Goal: Task Accomplishment & Management: Manage account settings

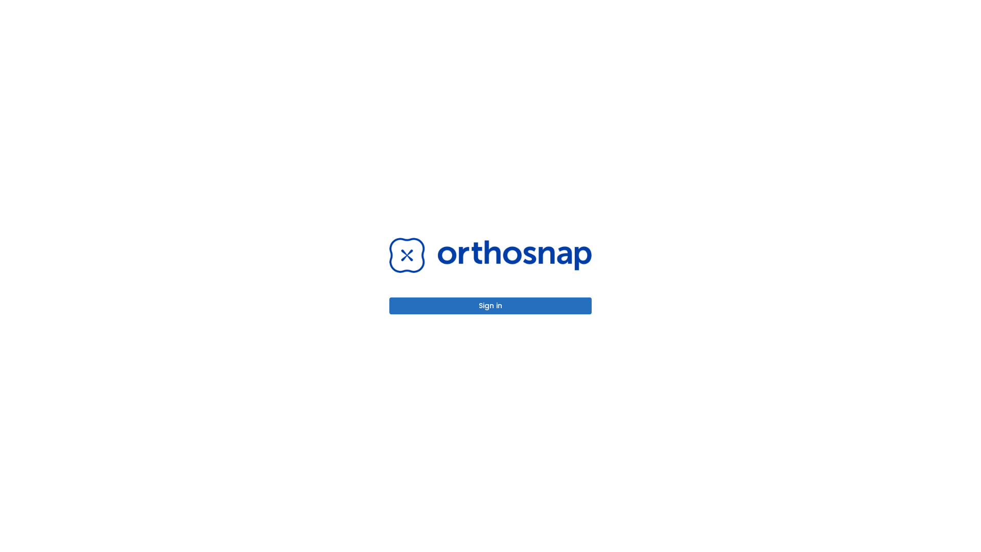
click at [491, 306] on button "Sign in" at bounding box center [490, 305] width 202 height 17
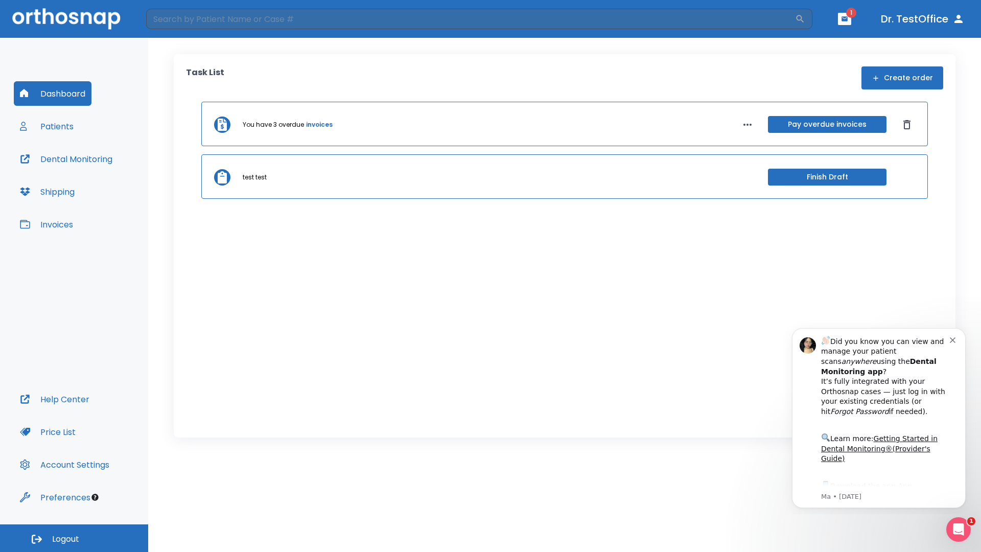
click at [74, 538] on span "Logout" at bounding box center [65, 539] width 27 height 11
